Goal: Task Accomplishment & Management: Manage account settings

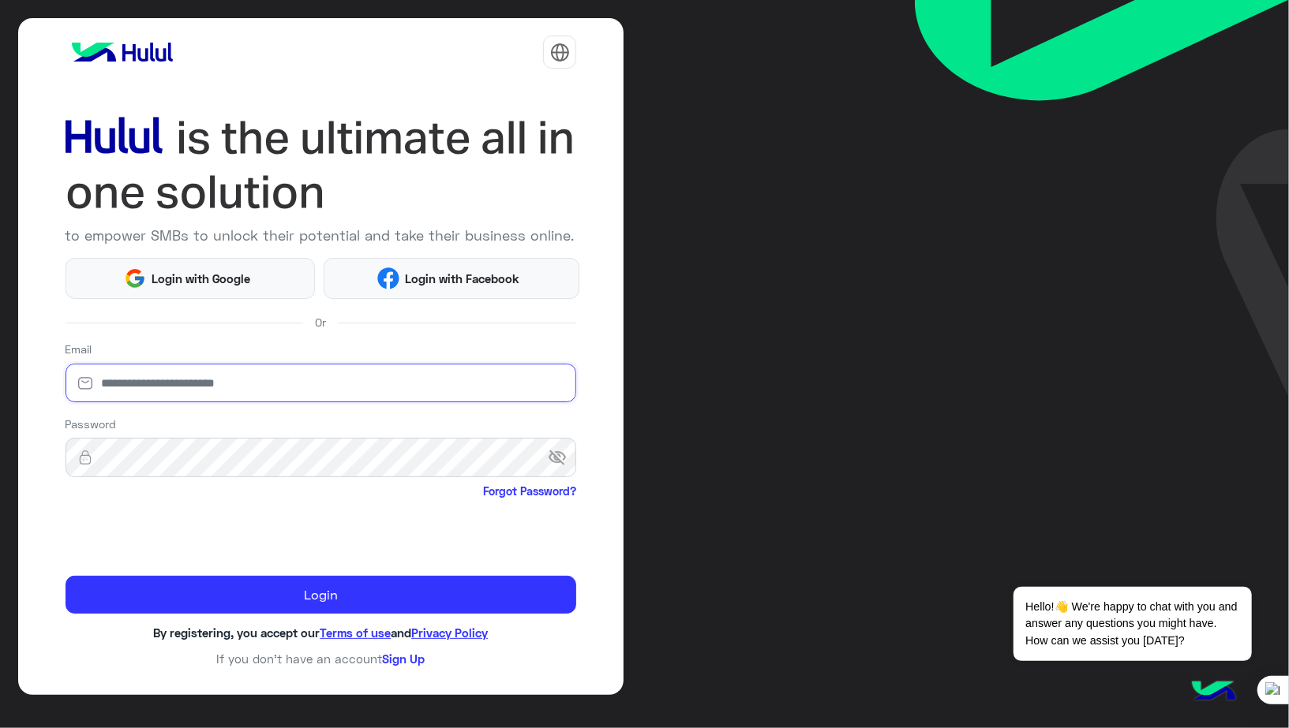
click at [223, 388] on input "email" at bounding box center [320, 383] width 511 height 39
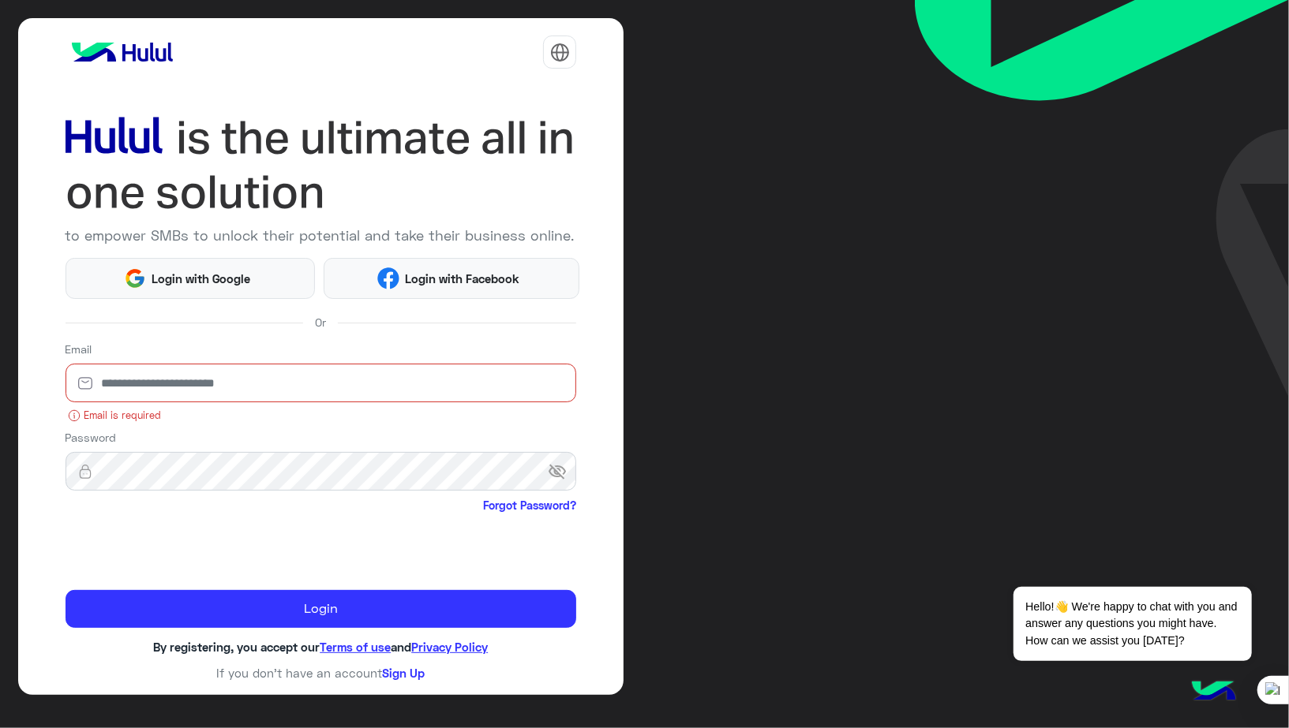
type input "**********"
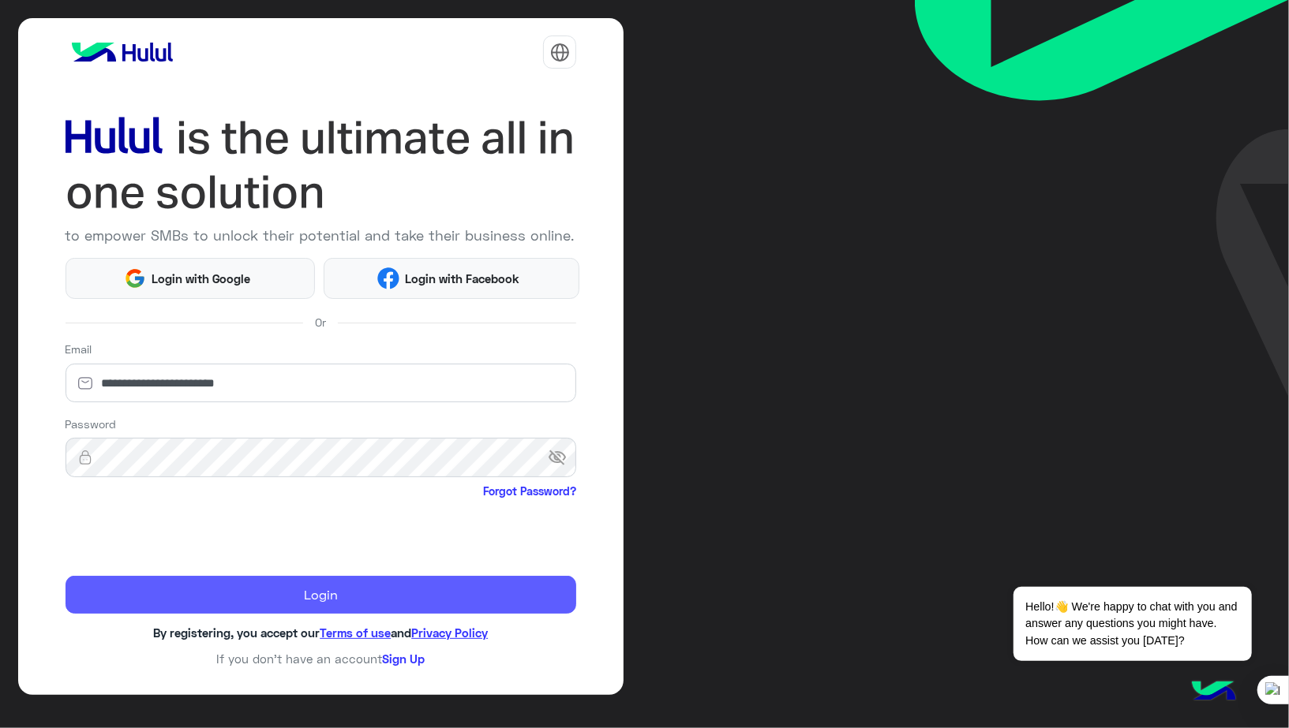
click at [324, 593] on button "Login" at bounding box center [320, 595] width 511 height 38
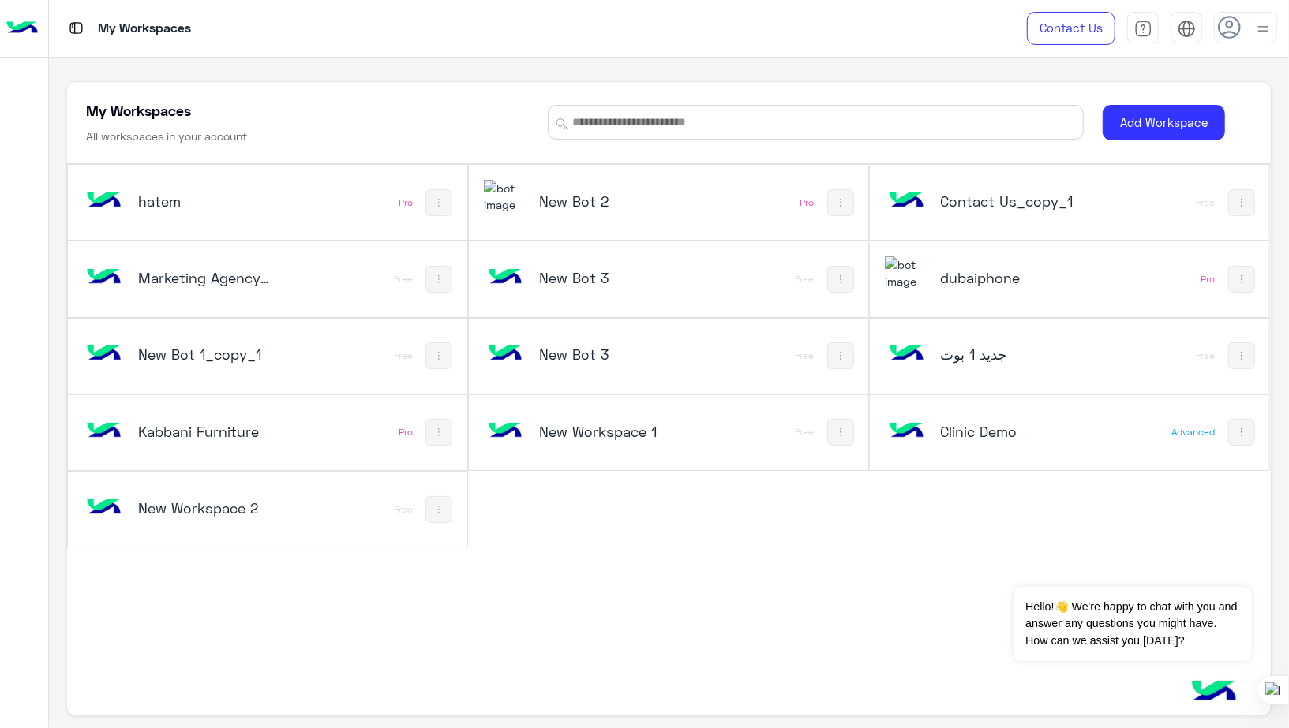
click at [967, 268] on h5 "dubaiphone" at bounding box center [1006, 277] width 133 height 19
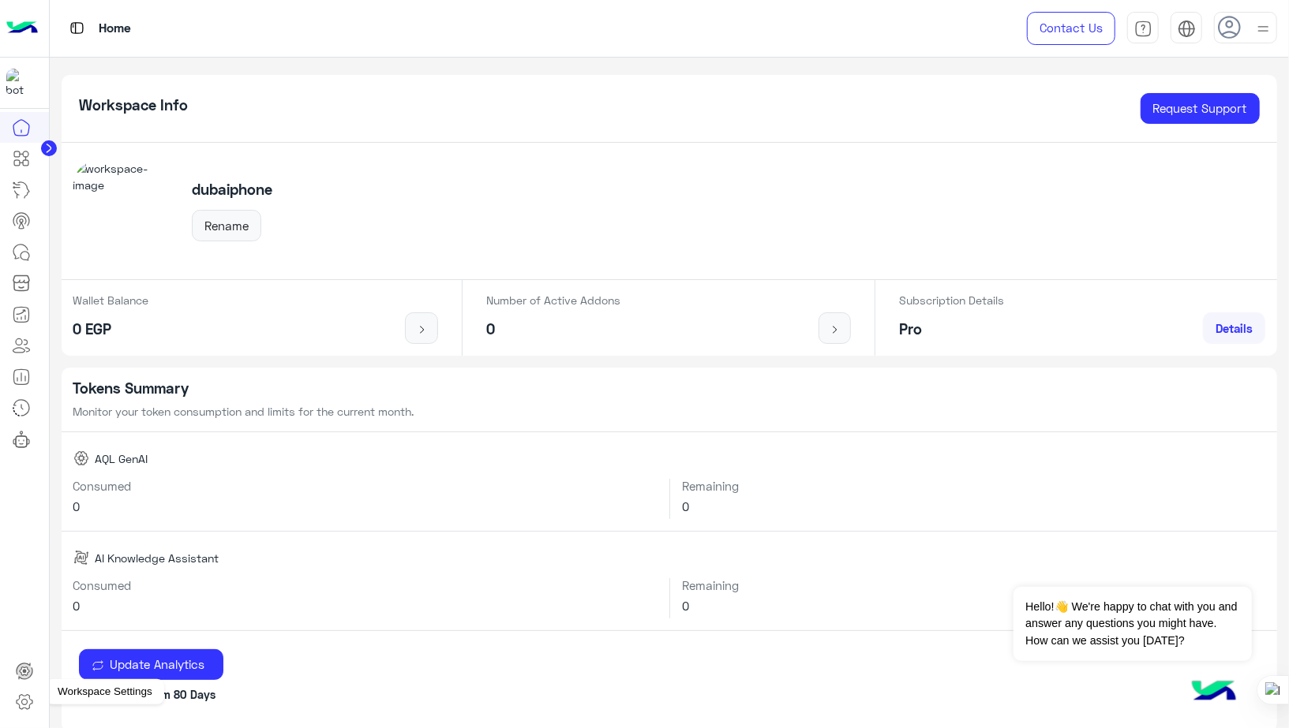
click at [23, 698] on icon at bounding box center [24, 702] width 19 height 19
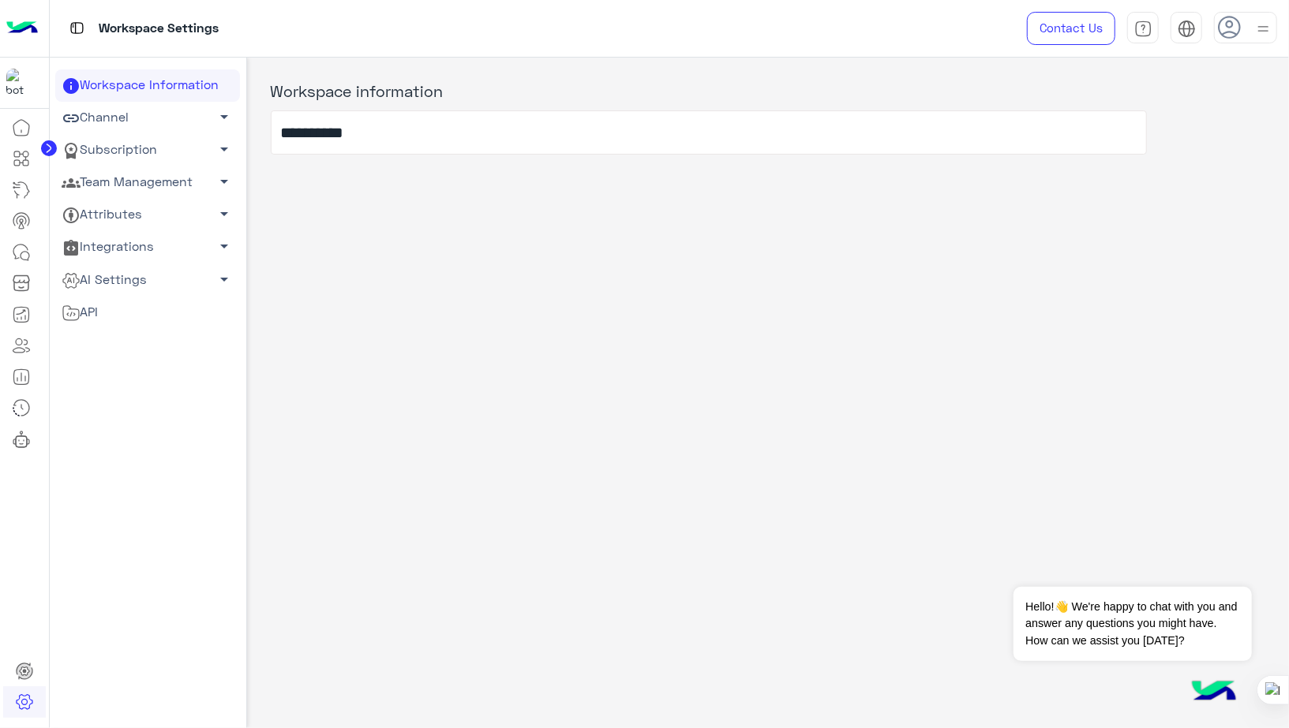
click at [137, 184] on link "Team Management arrow_drop_down" at bounding box center [147, 182] width 185 height 32
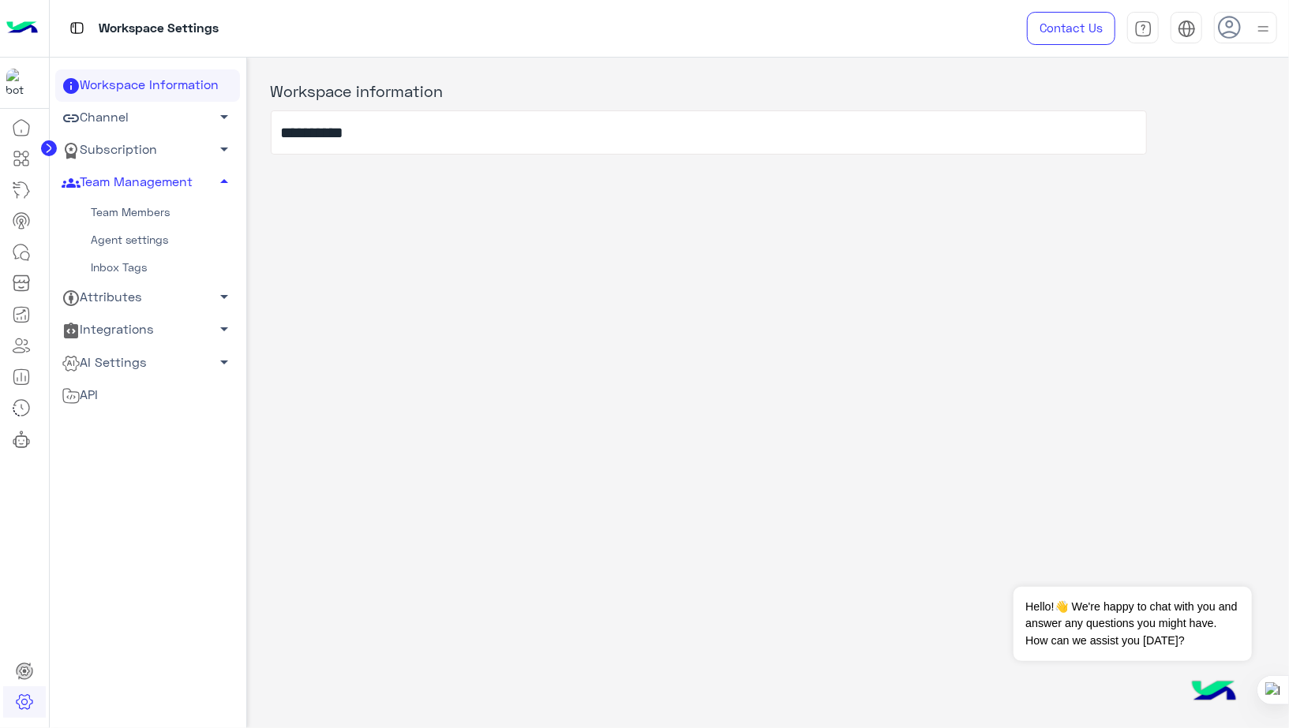
click at [150, 214] on link "Team Members" at bounding box center [147, 213] width 185 height 28
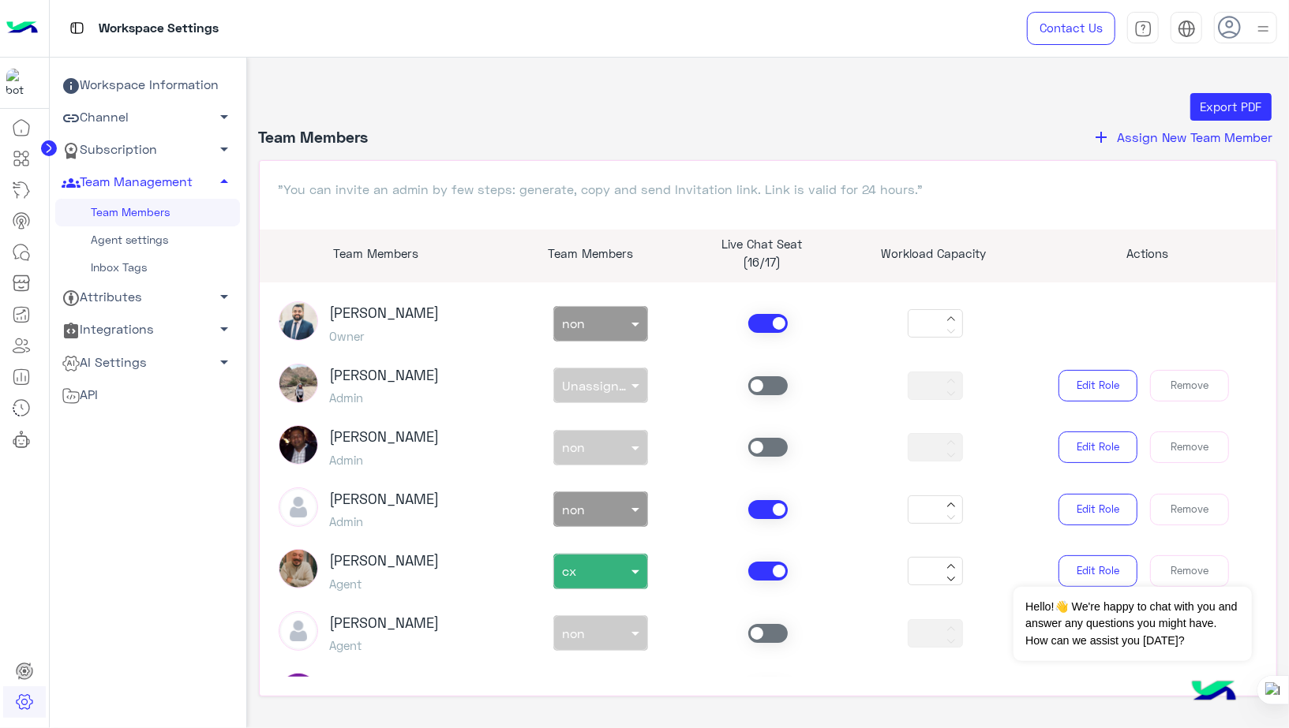
click at [1151, 144] on button "add Assign New Team Member" at bounding box center [1182, 137] width 190 height 21
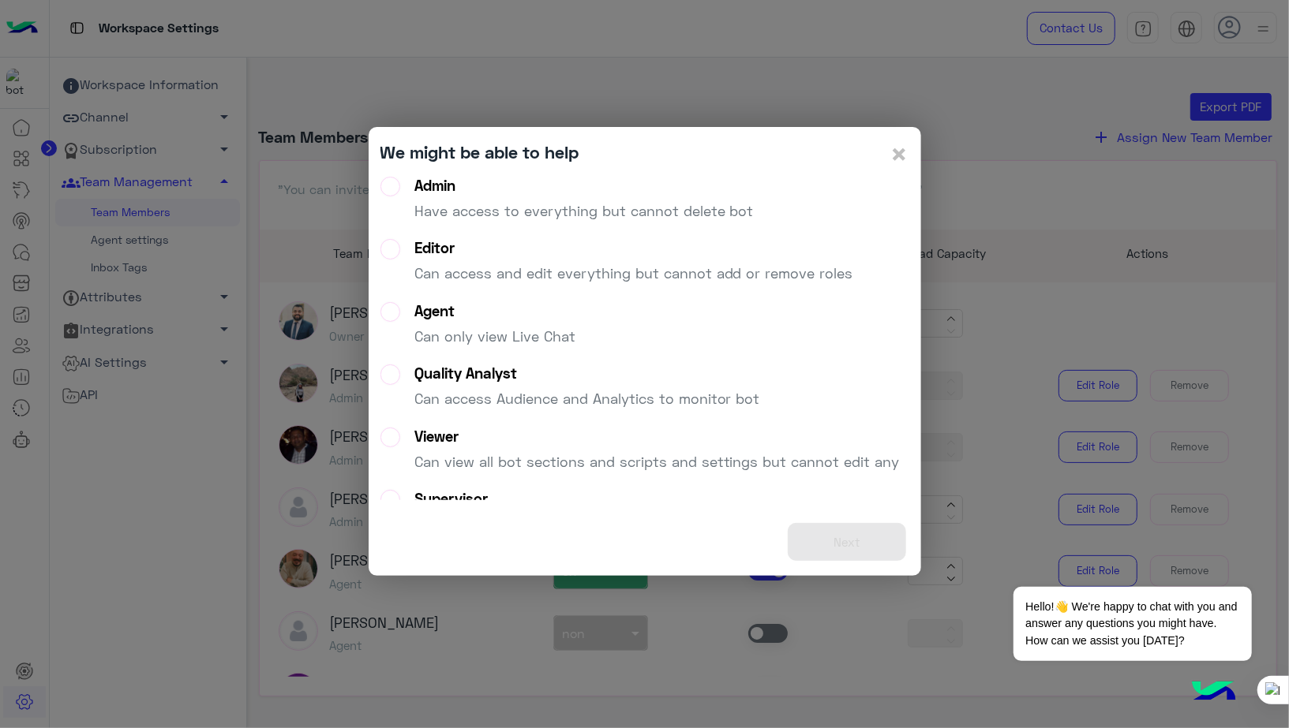
click at [394, 188] on label "Admin Have access to everything but cannot delete bot" at bounding box center [566, 205] width 373 height 57
click at [862, 535] on button "Next" at bounding box center [846, 542] width 118 height 39
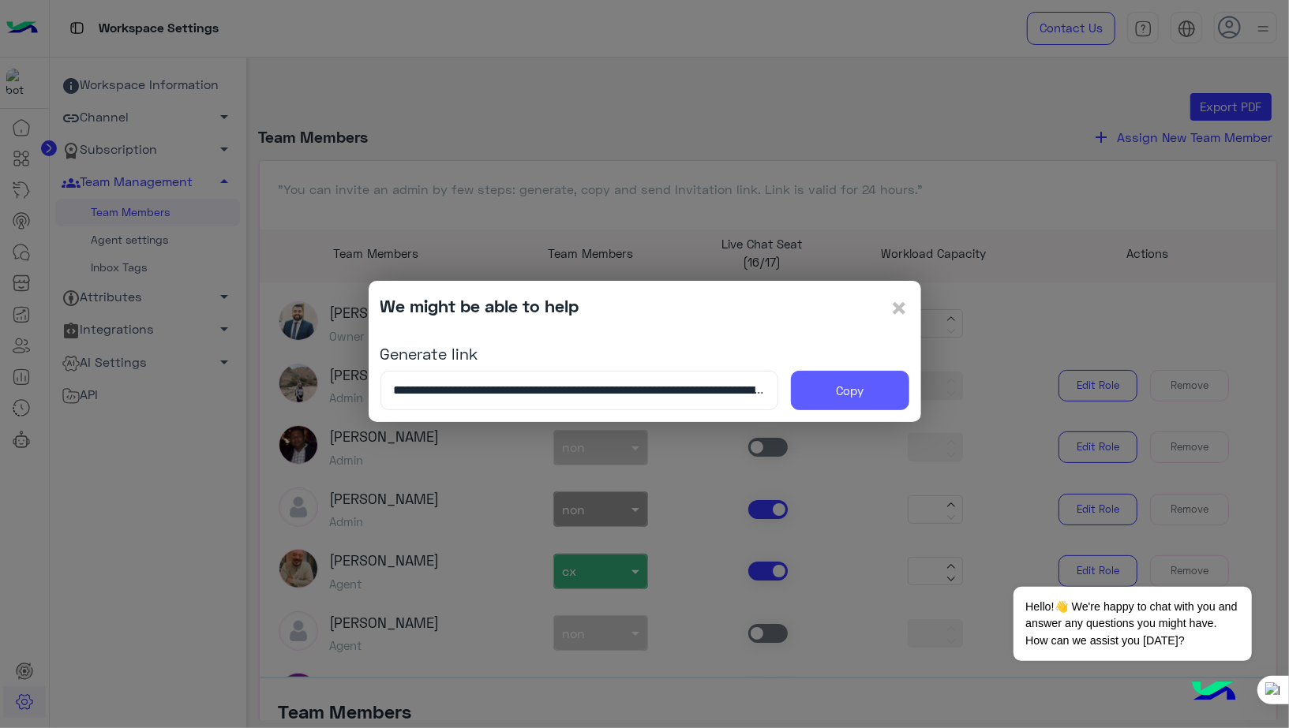
click at [832, 386] on button "Copy" at bounding box center [850, 390] width 118 height 39
click at [905, 301] on span "×" at bounding box center [899, 308] width 19 height 36
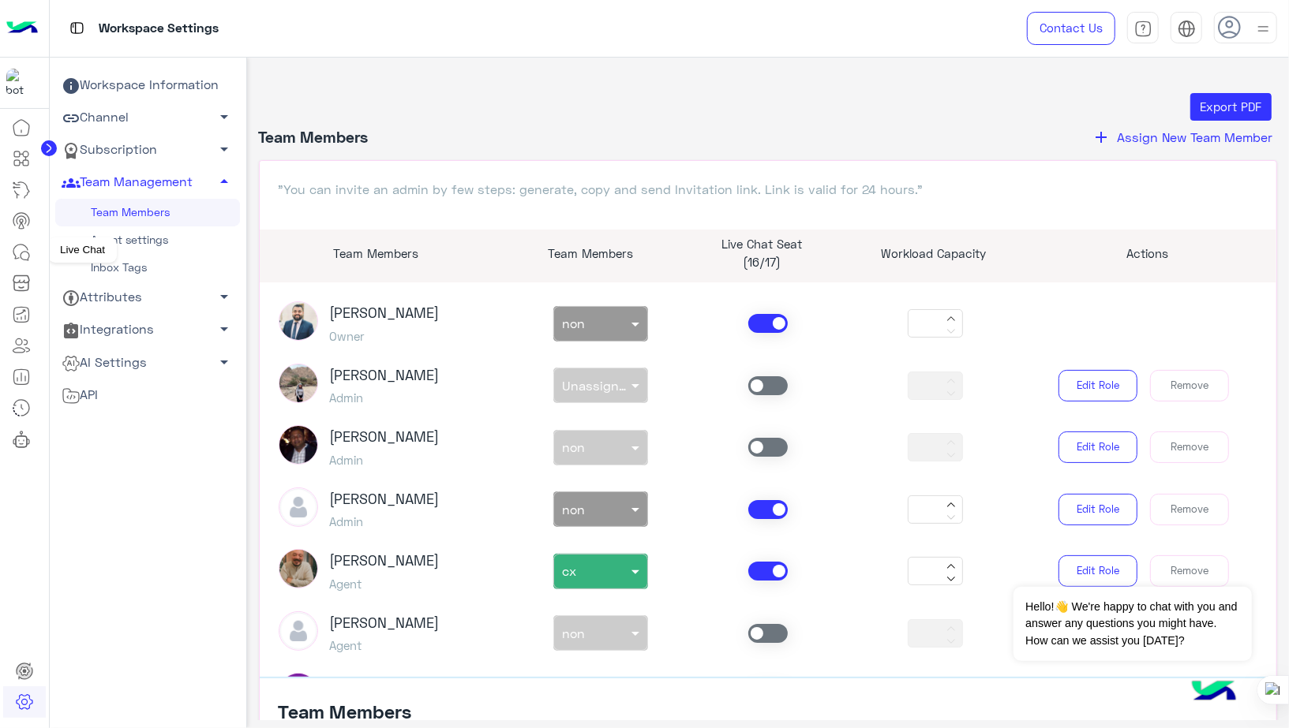
click at [21, 254] on icon at bounding box center [25, 256] width 9 height 9
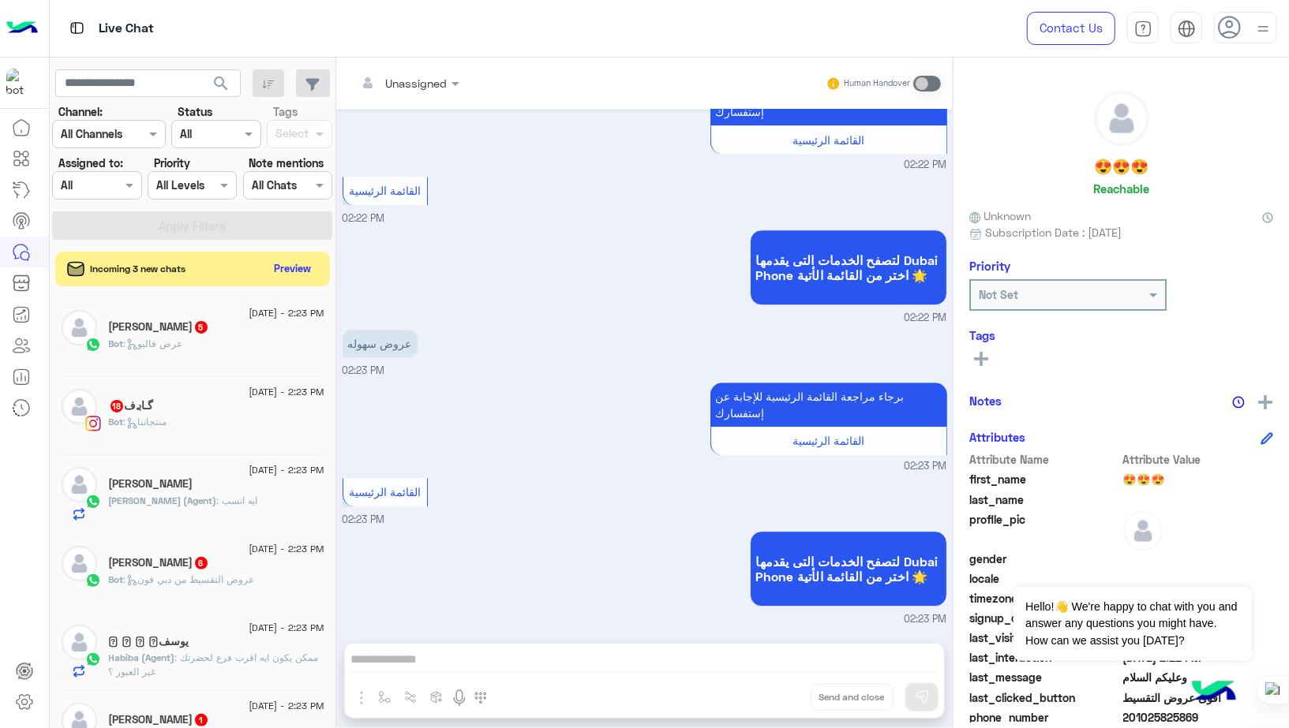
scroll to position [3643, 0]
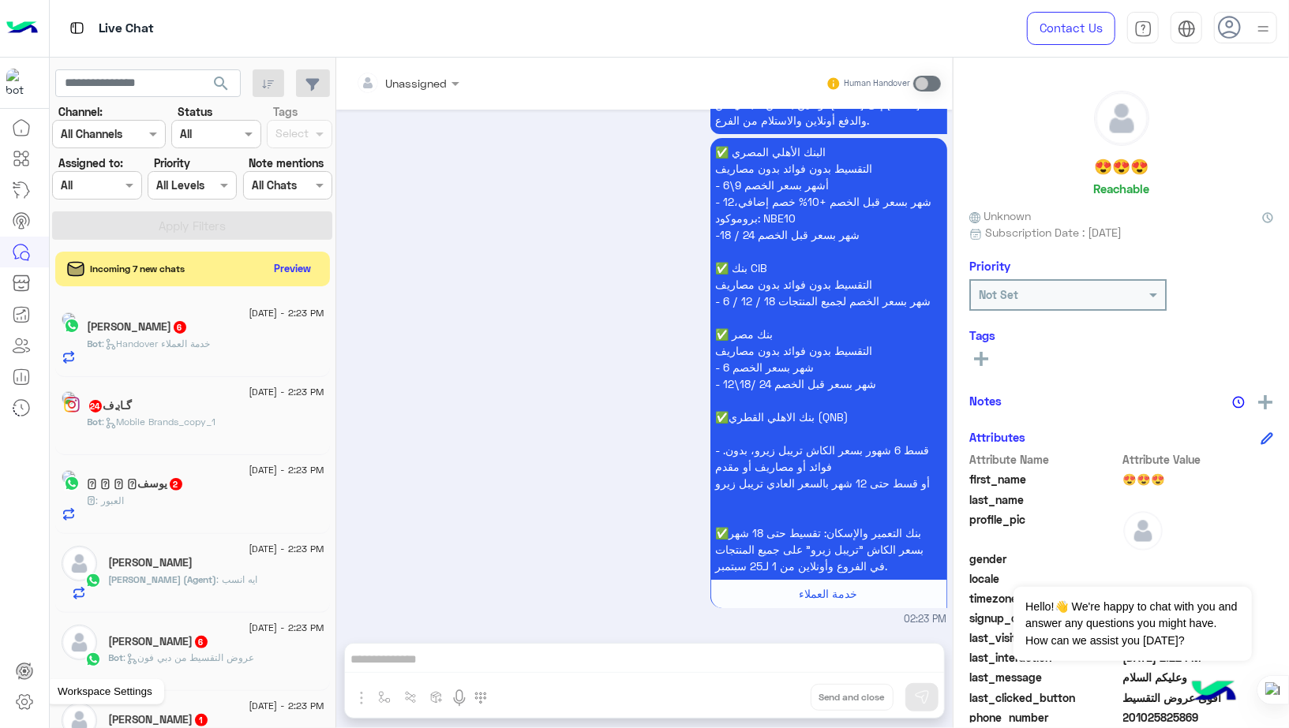
click at [18, 707] on icon at bounding box center [25, 702] width 16 height 15
